Goal: Task Accomplishment & Management: Complete application form

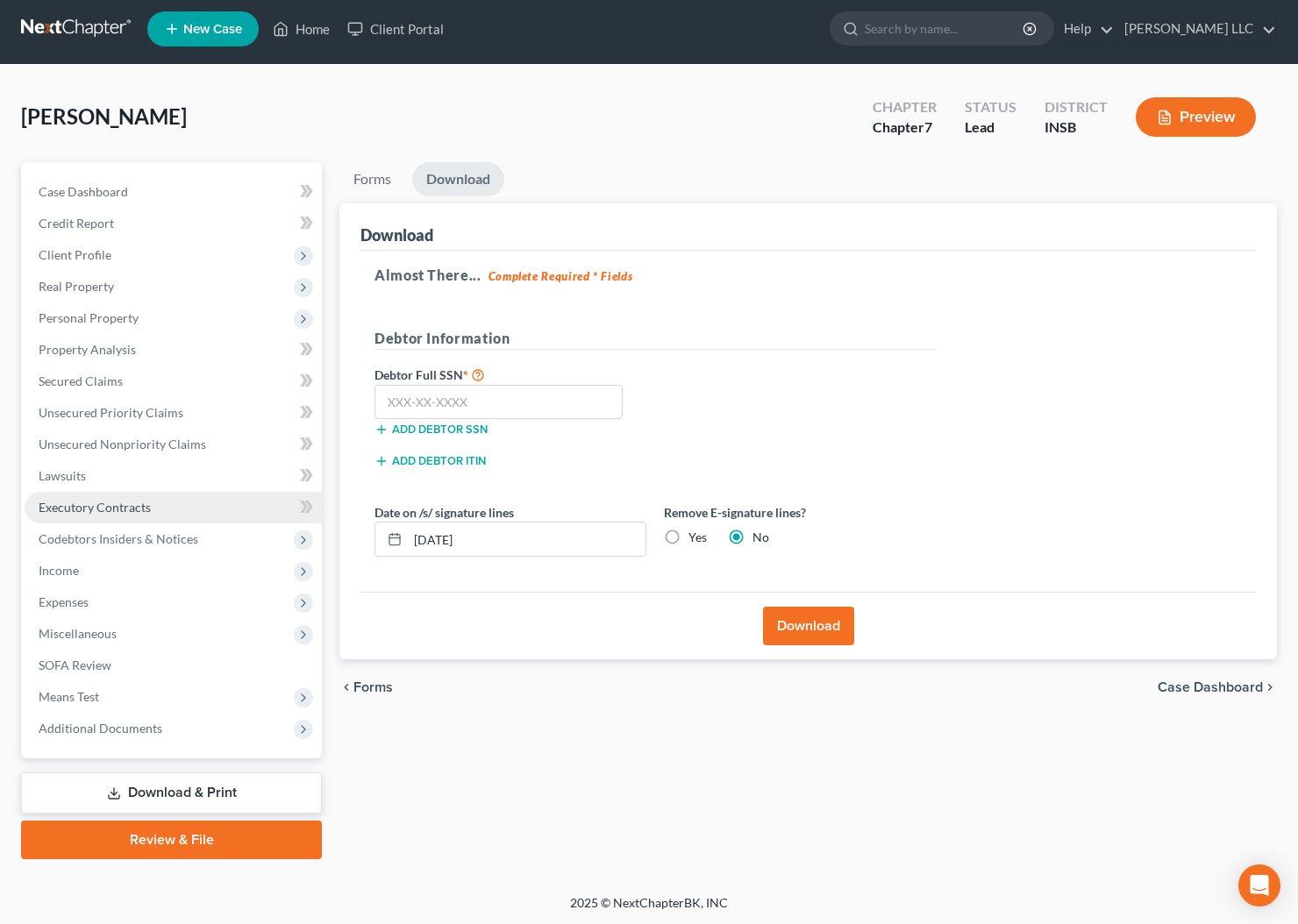
drag, startPoint x: 0, startPoint y: 0, endPoint x: 125, endPoint y: 506, distance: 521.2
click at [125, 506] on span "Executory Contracts" at bounding box center [95, 506] width 112 height 15
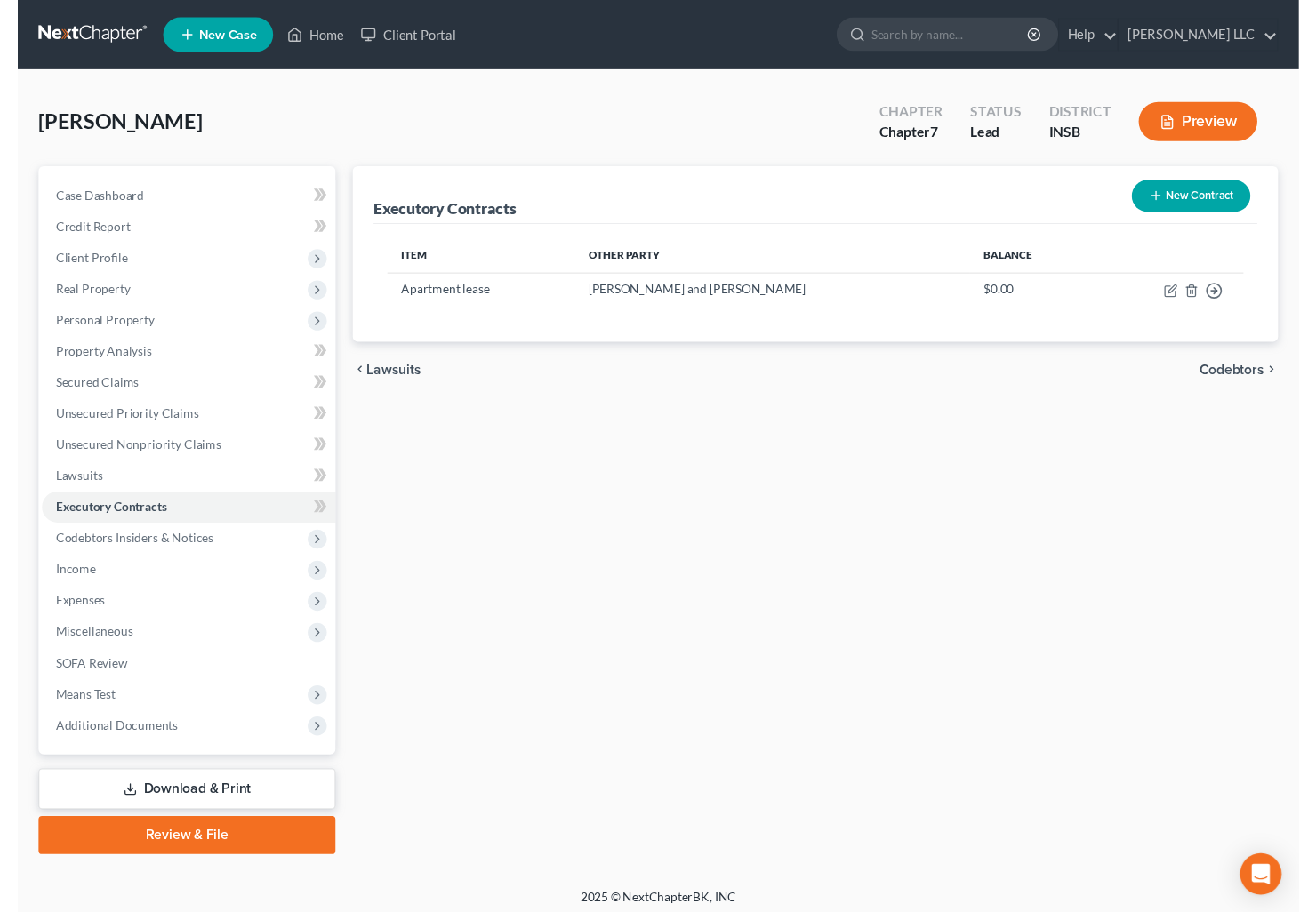
scroll to position [6, 0]
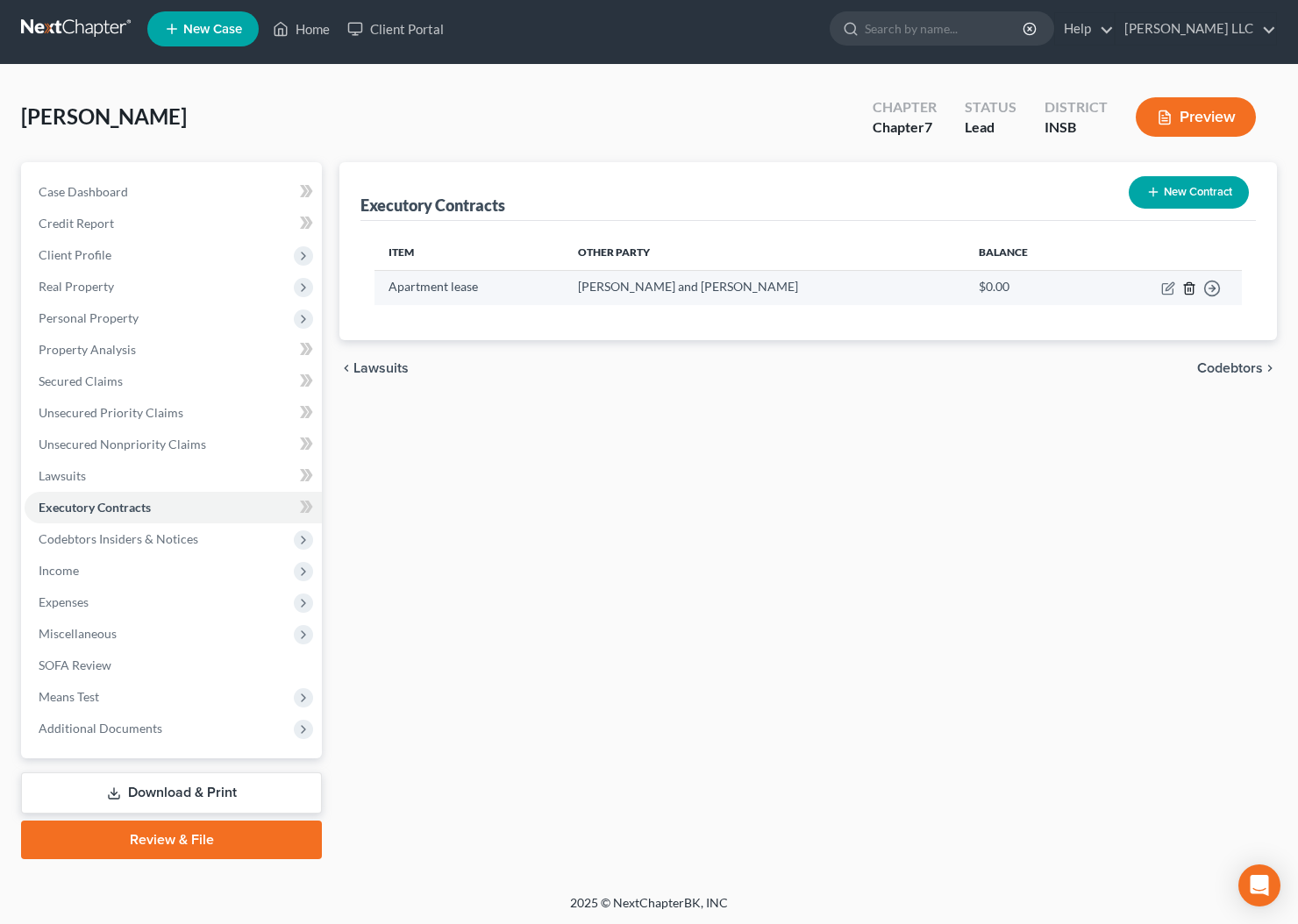
click at [1189, 293] on icon "button" at bounding box center [1189, 289] width 14 height 14
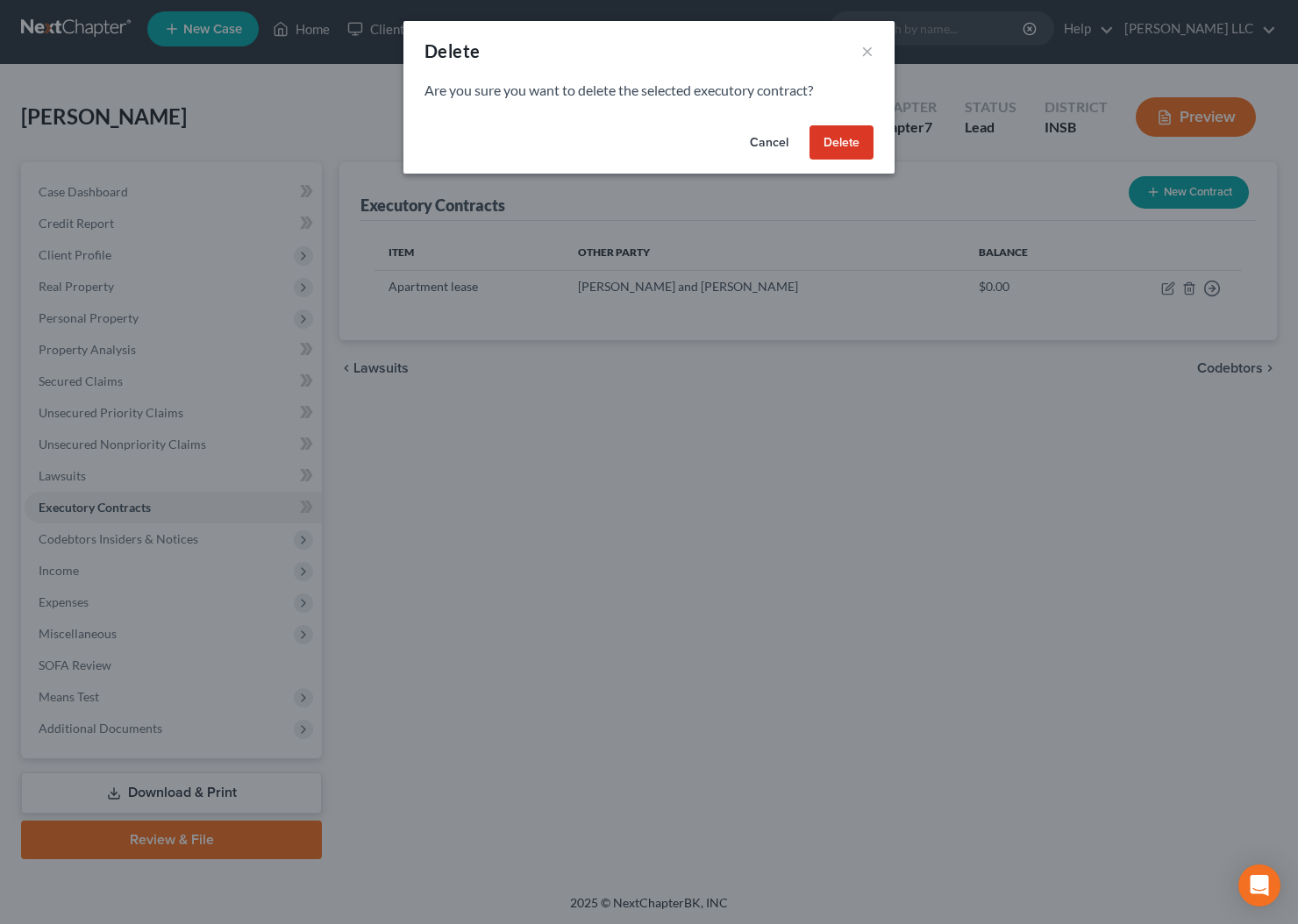
click at [843, 145] on button "Delete" at bounding box center [841, 143] width 64 height 35
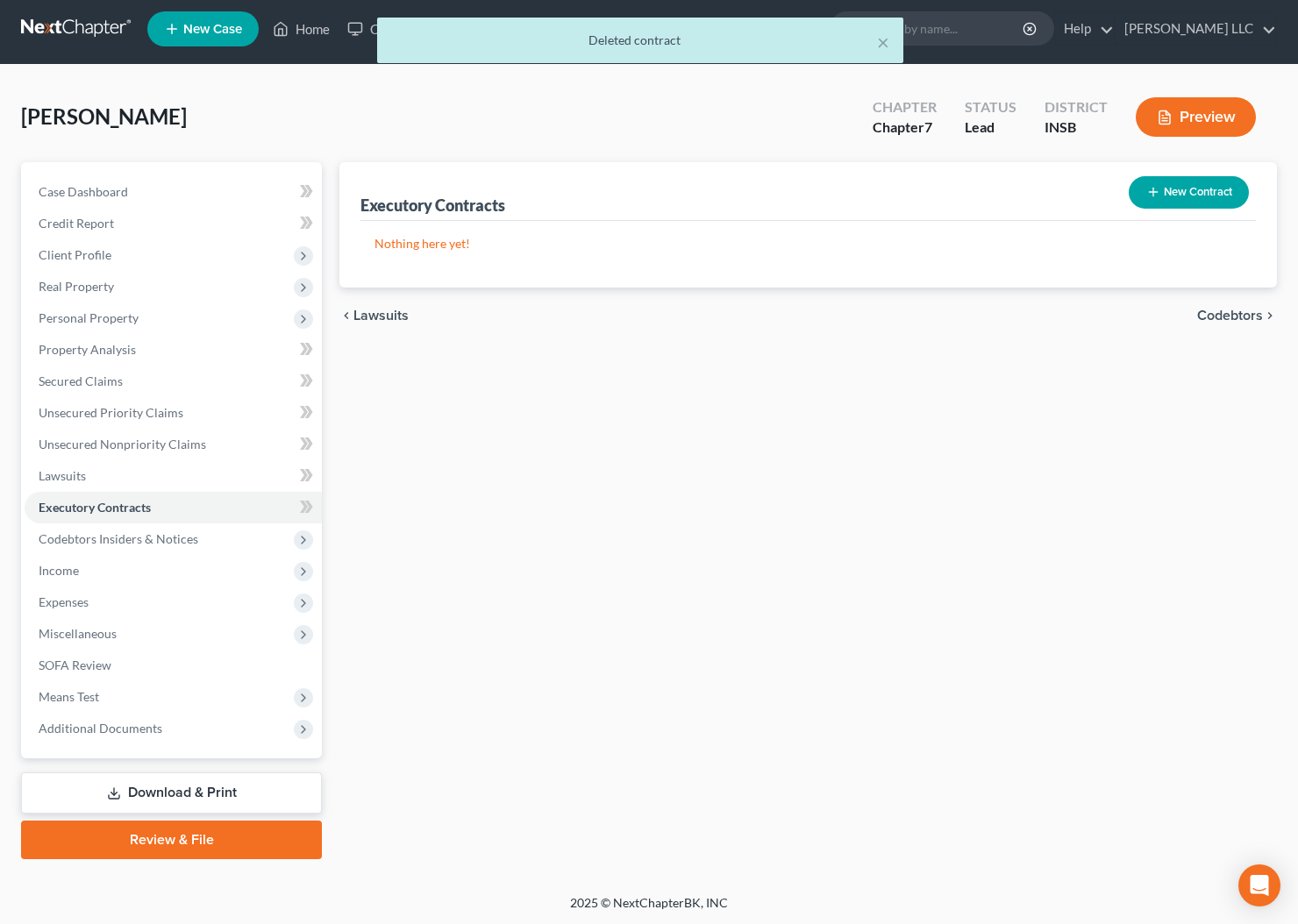
click at [1197, 200] on button "New Contract" at bounding box center [1188, 192] width 120 height 32
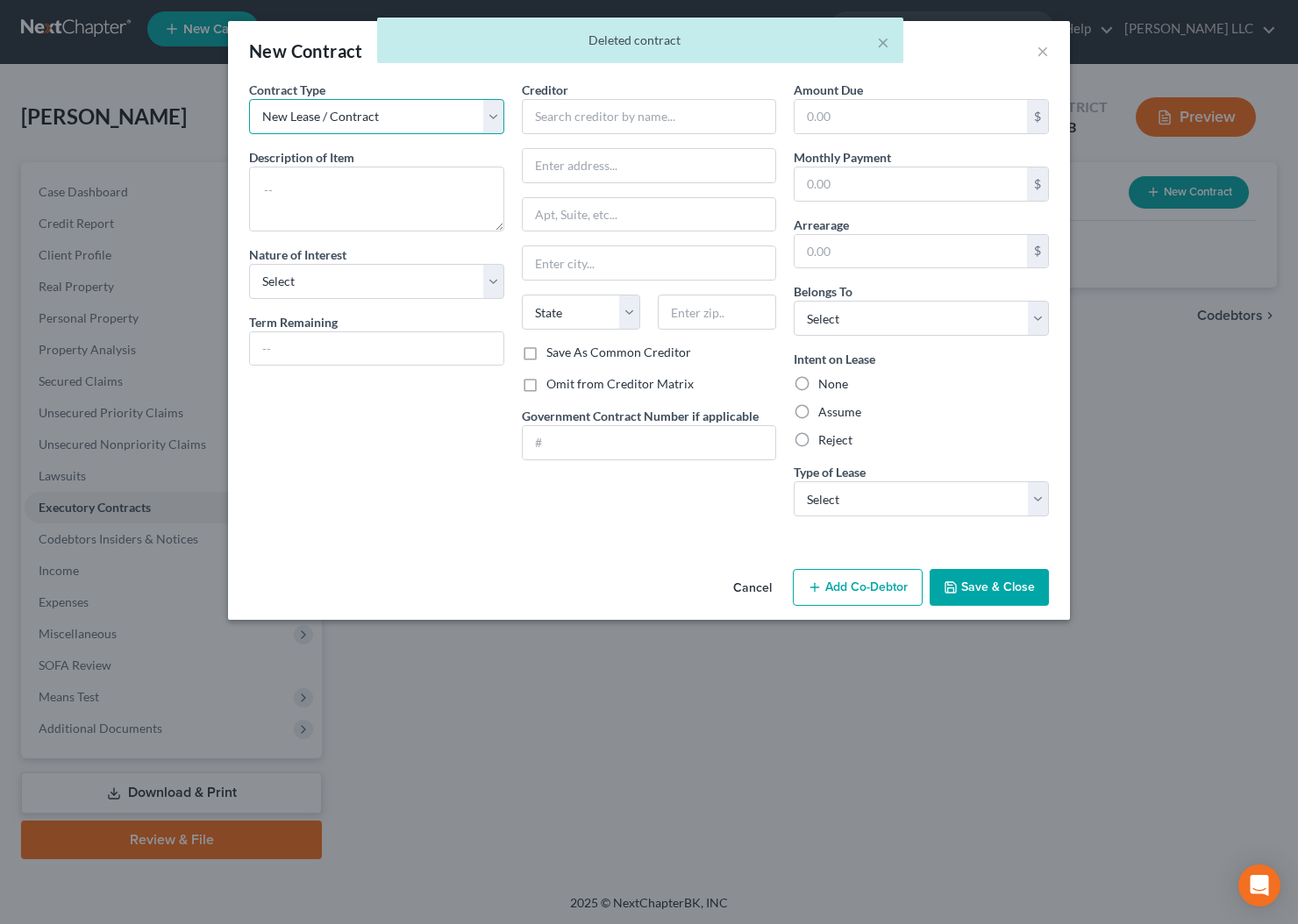
click option "New Lease / Contract" at bounding box center [0, 0] width 0 height 0
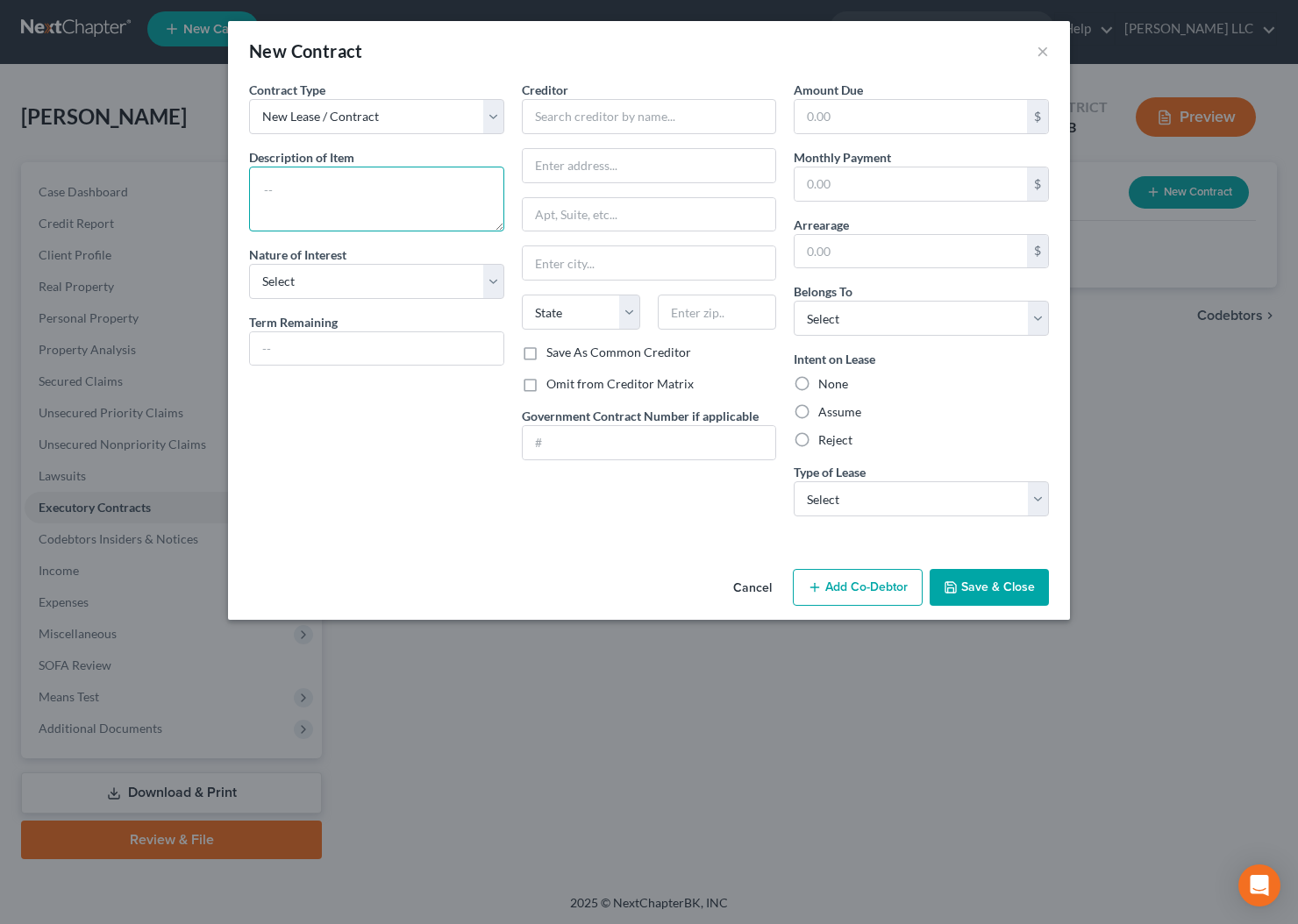
click at [362, 200] on textarea at bounding box center [376, 199] width 255 height 65
type textarea "Apartment Lease"
click at [584, 125] on input "text" at bounding box center [649, 117] width 255 height 35
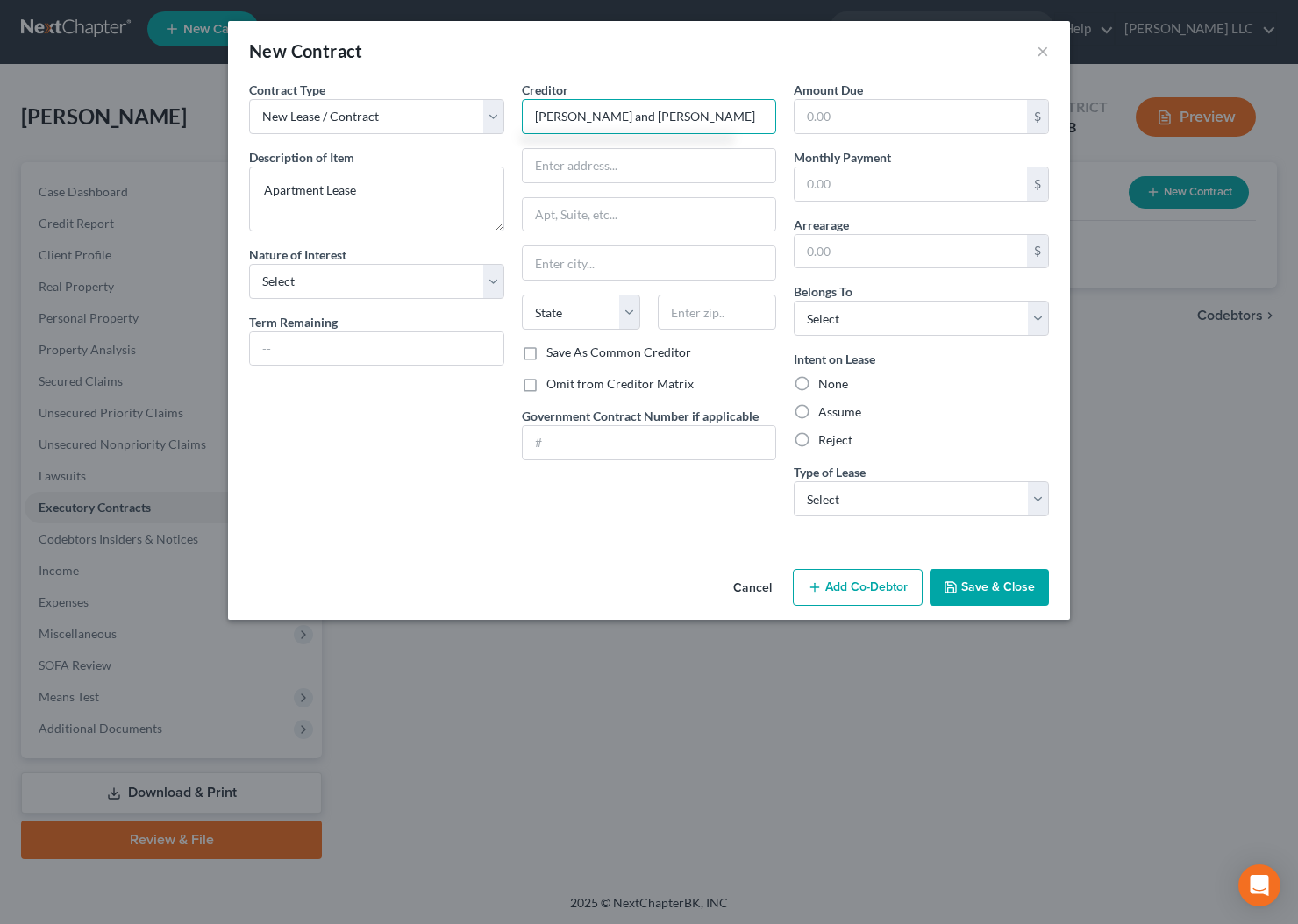
type input "[PERSON_NAME] and [PERSON_NAME]"
click at [818, 417] on label "Assume" at bounding box center [839, 412] width 43 height 18
click at [825, 415] on input "Assume" at bounding box center [830, 409] width 11 height 11
radio input "true"
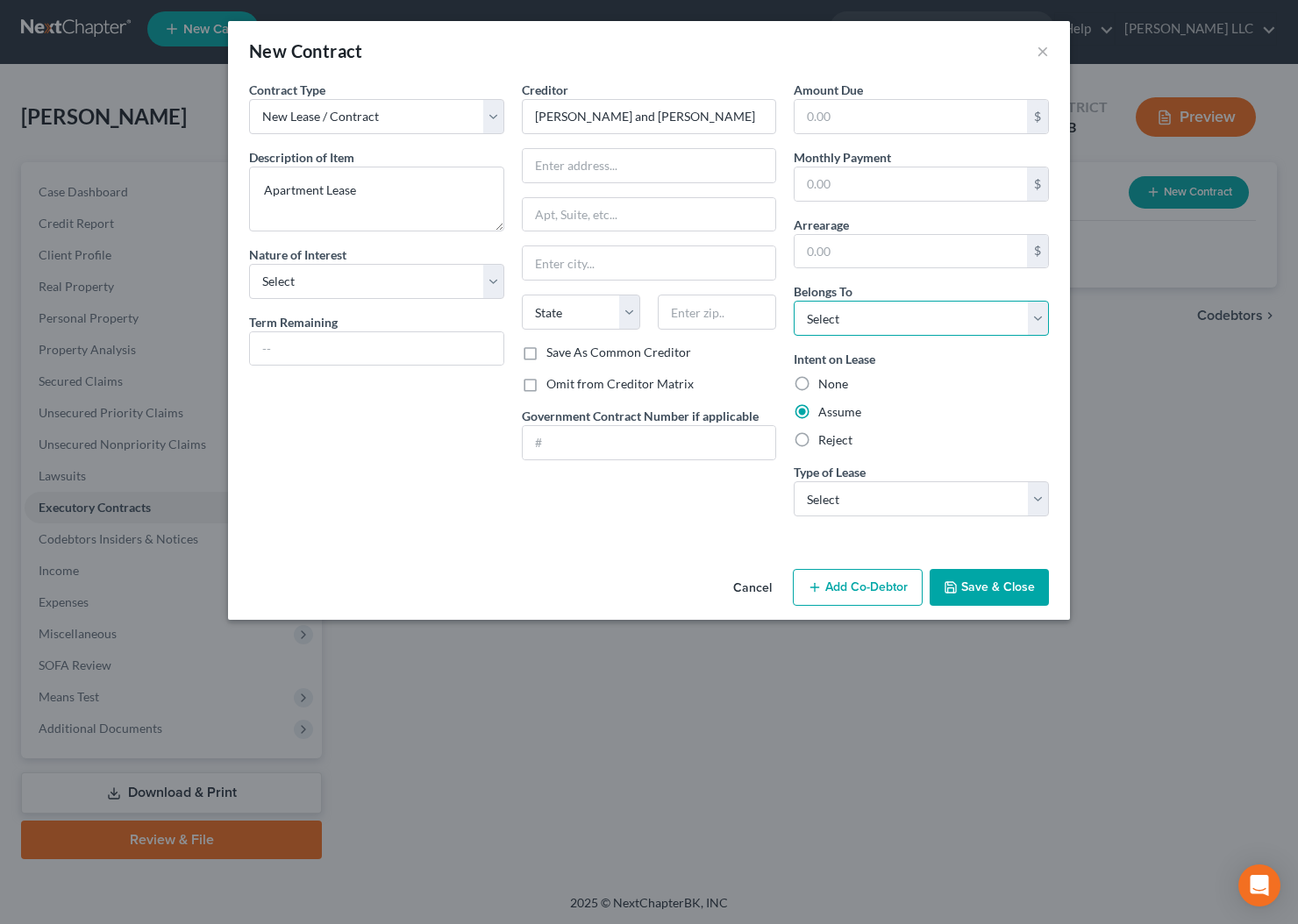
select select "0"
click option "Debtor 1 Only" at bounding box center [0, 0] width 0 height 0
select select "0"
click option "Real Estate" at bounding box center [0, 0] width 0 height 0
click at [1008, 590] on button "Save & Close" at bounding box center [989, 587] width 119 height 37
